Goal: Check status

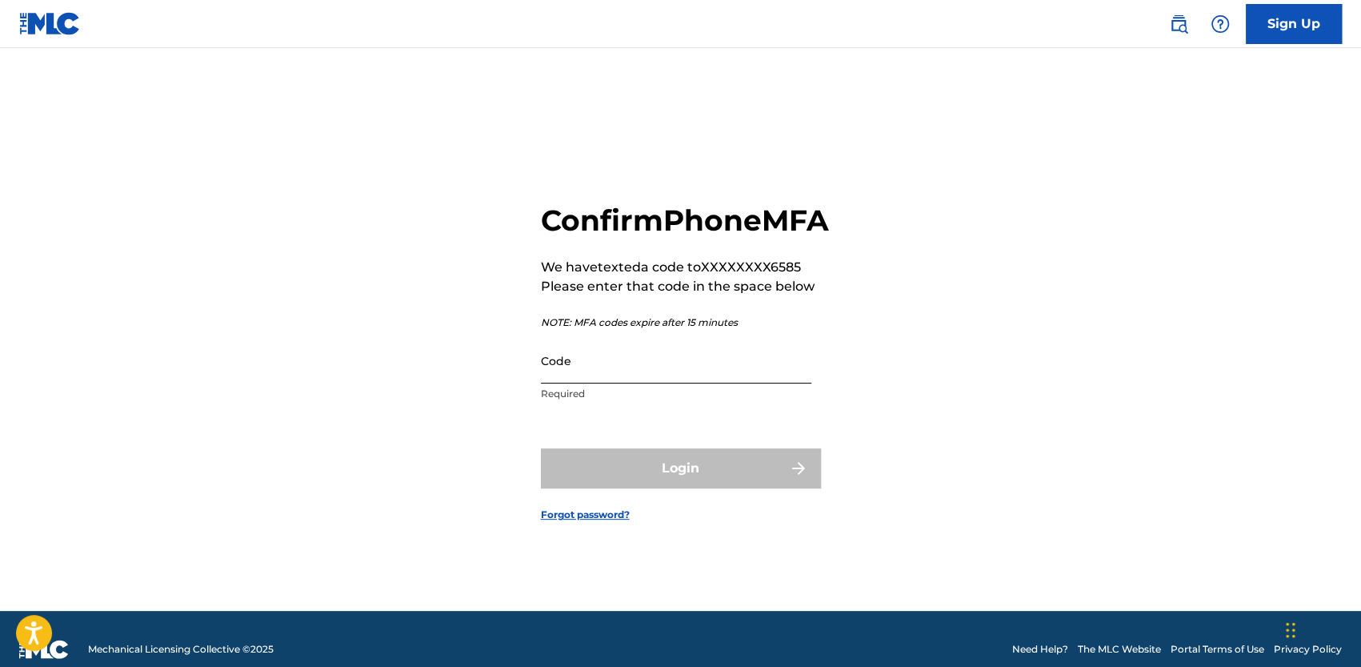
click at [714, 383] on input "Code" at bounding box center [676, 361] width 270 height 46
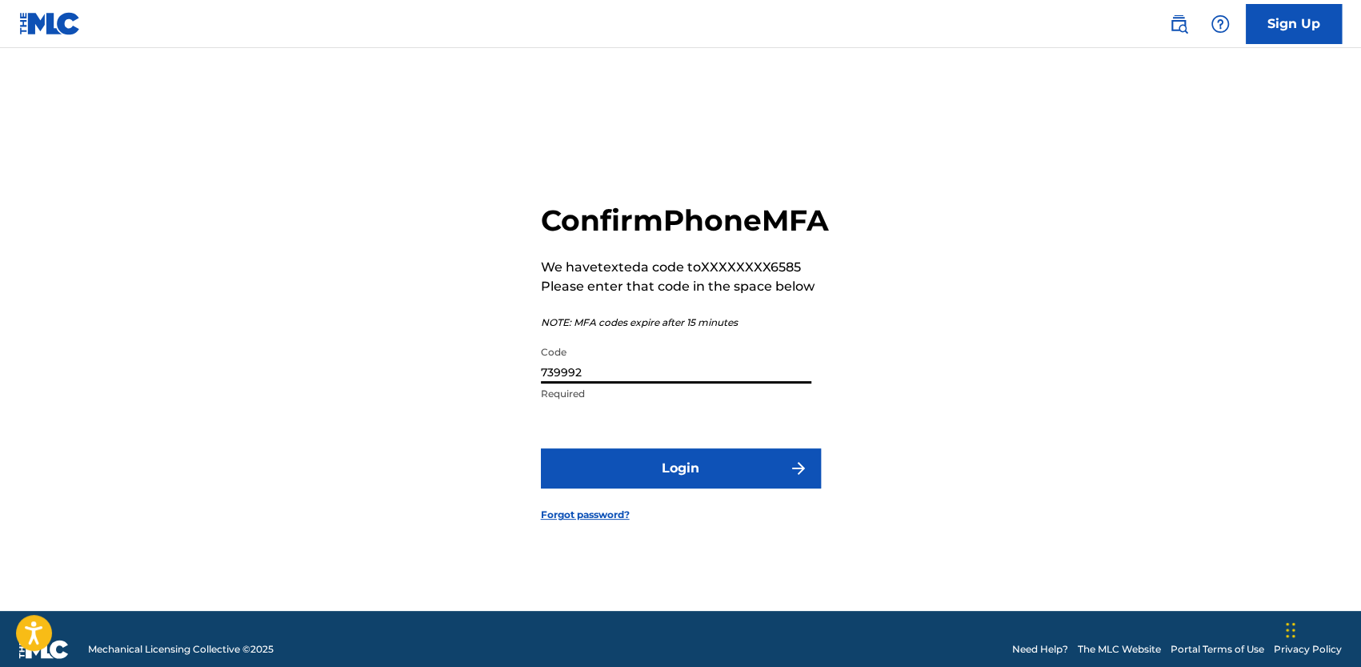
type input "739992"
click at [541, 448] on button "Login" at bounding box center [681, 468] width 280 height 40
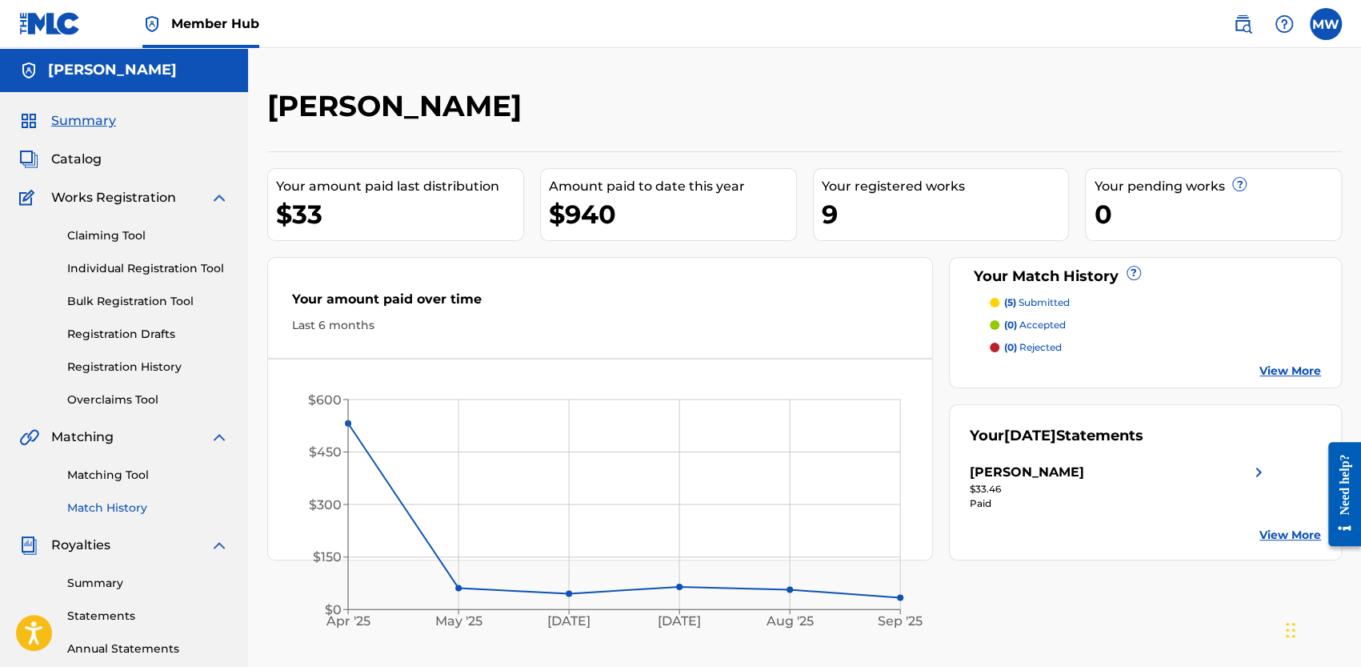
click at [121, 510] on link "Match History" at bounding box center [148, 507] width 162 height 17
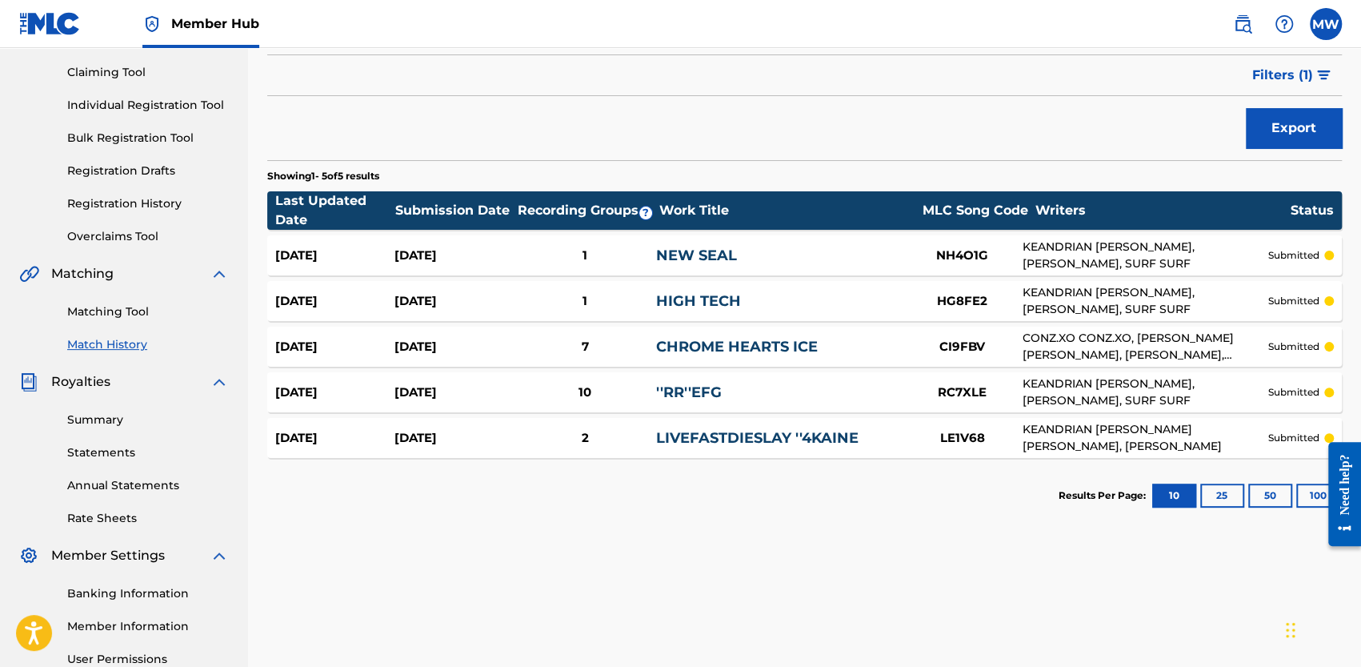
scroll to position [160, 0]
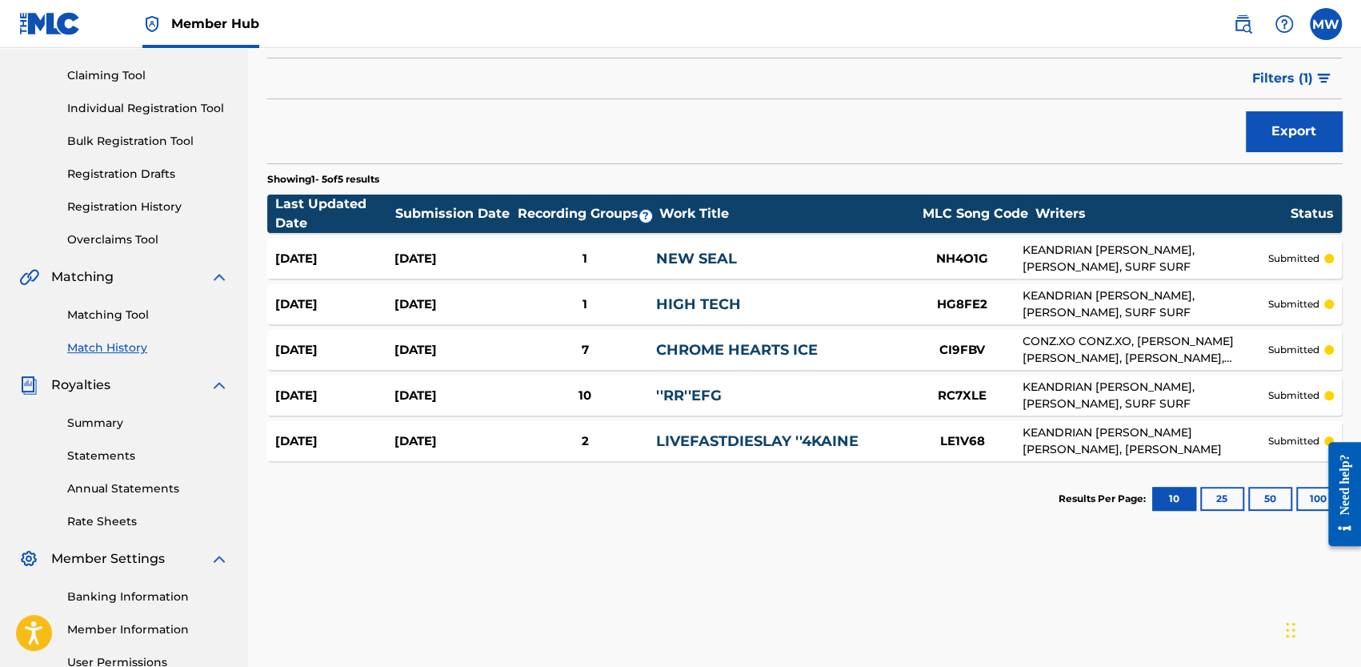
click at [802, 391] on div "''RR''EFG" at bounding box center [779, 396] width 246 height 22
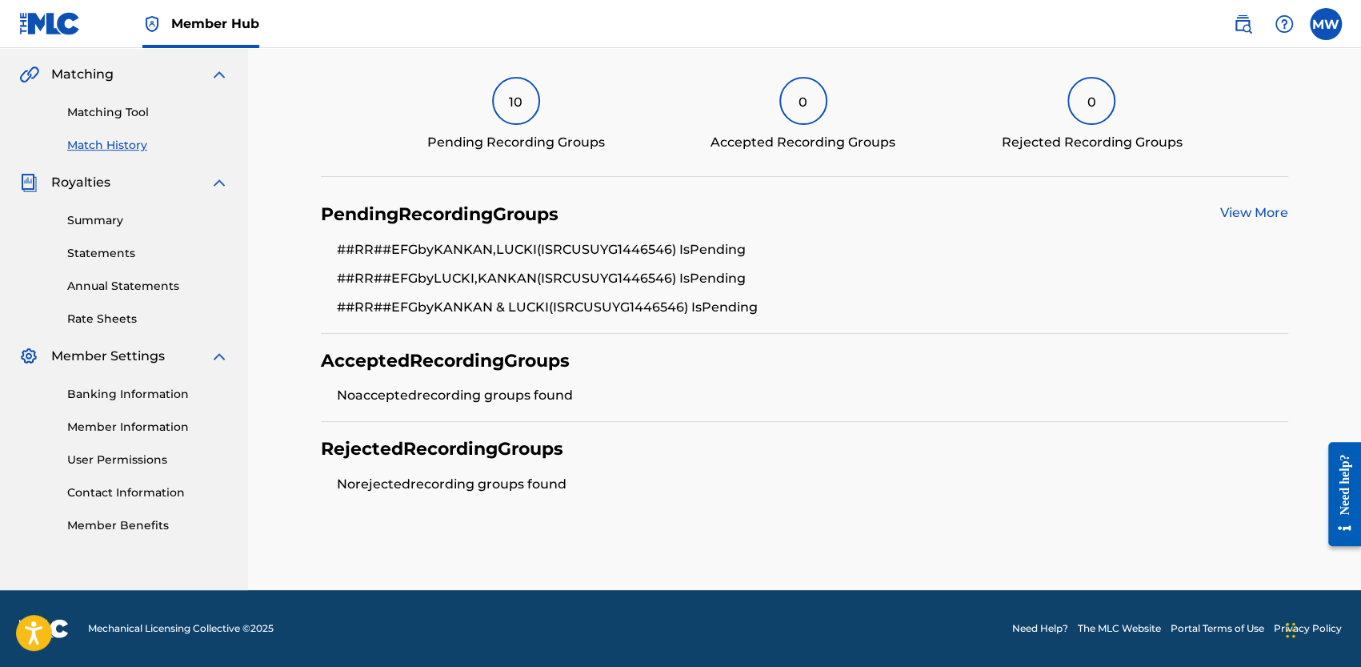
scroll to position [360, 0]
